Goal: Information Seeking & Learning: Find specific fact

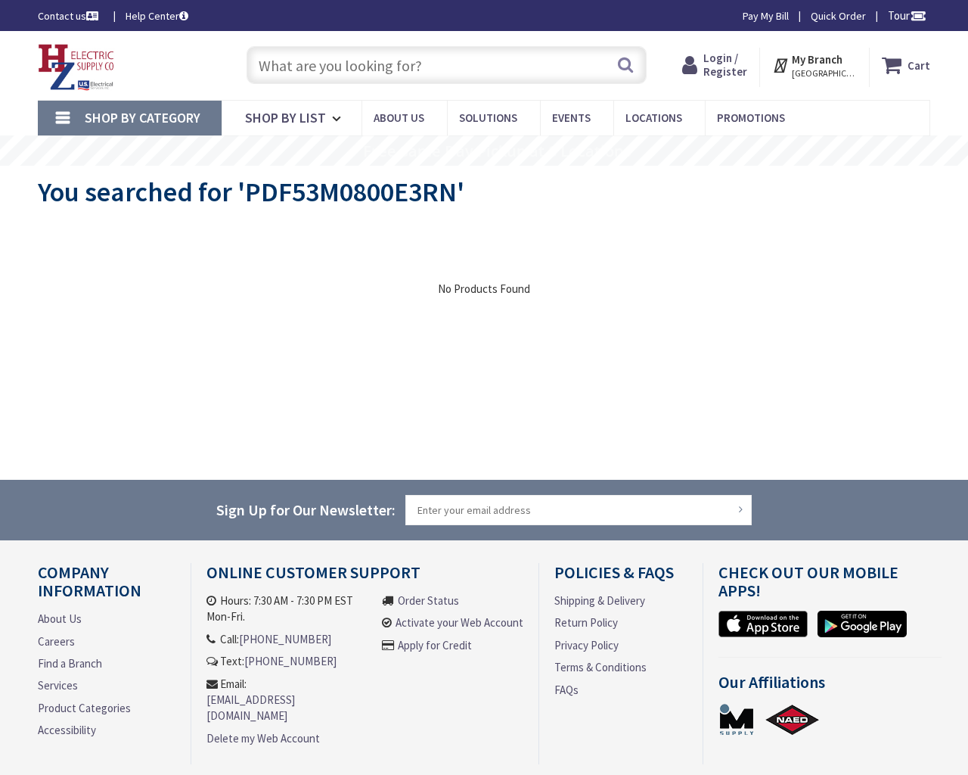
type input "137th Ave, Hamilton, MI 49419, USA"
